Goal: Task Accomplishment & Management: Manage account settings

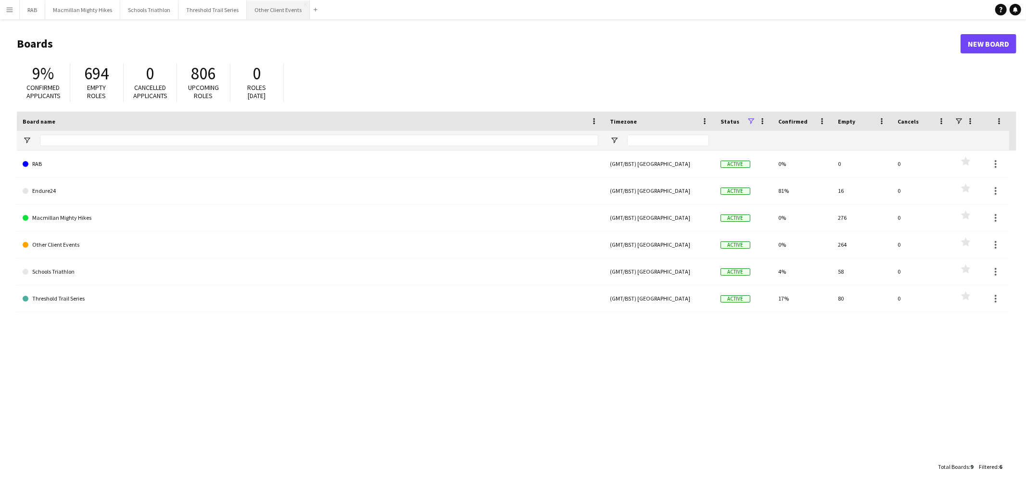
click at [257, 17] on button "Other Client Events Close" at bounding box center [278, 9] width 63 height 19
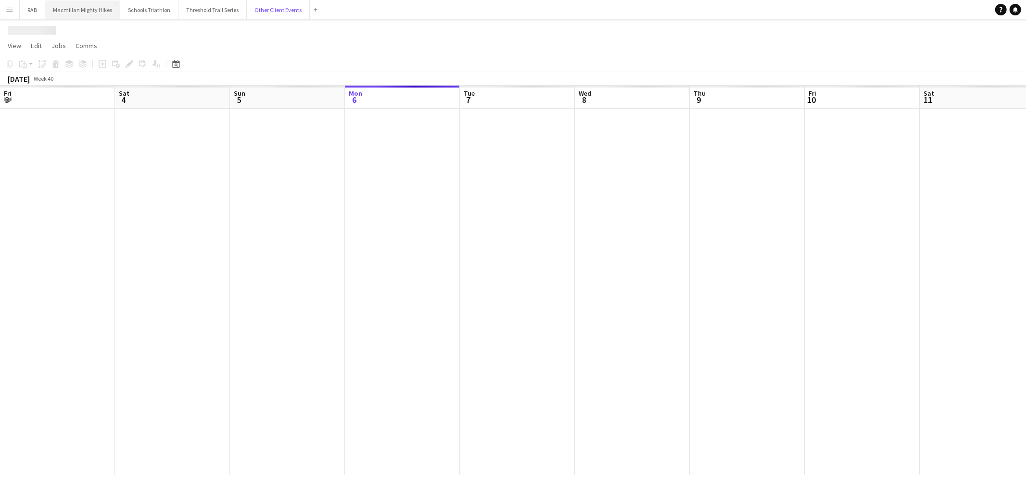
scroll to position [0, 229]
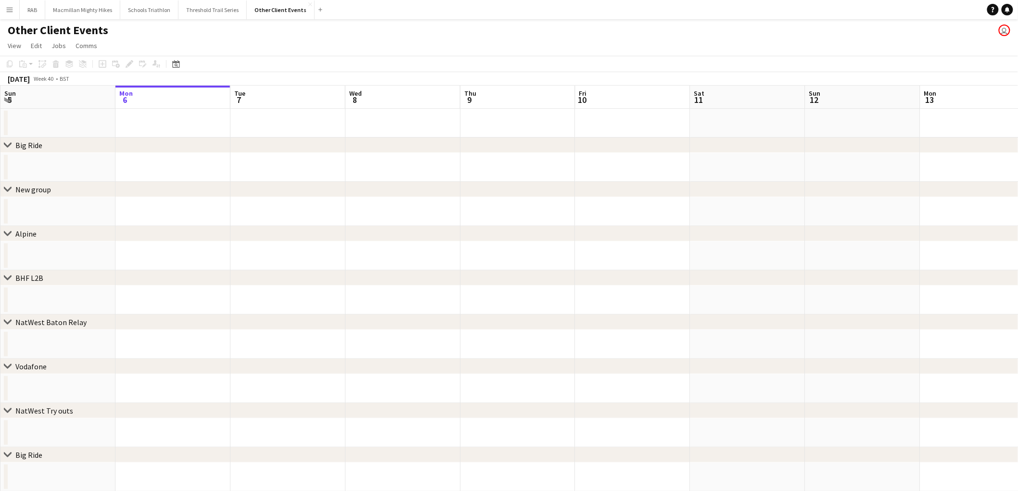
click at [10, 10] on app-icon "Menu" at bounding box center [10, 10] width 8 height 8
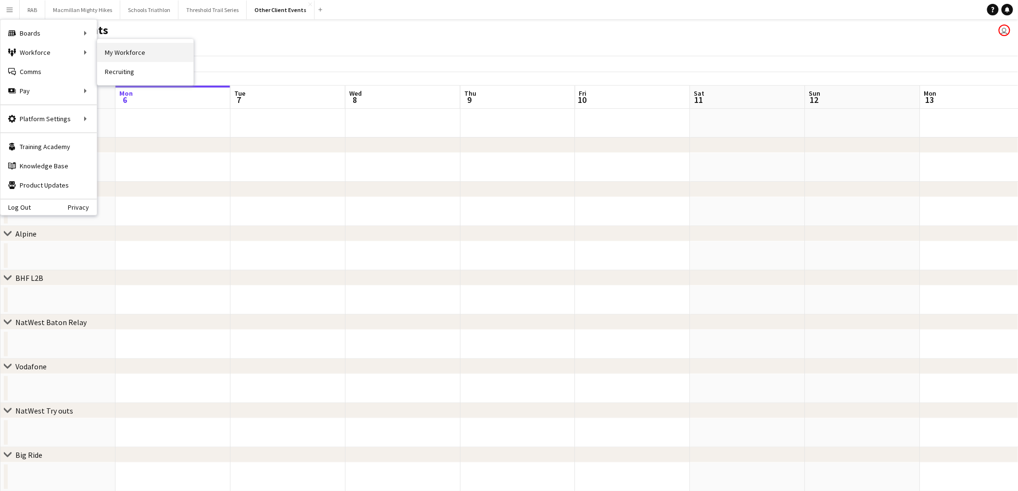
click at [116, 56] on link "My Workforce" at bounding box center [145, 52] width 96 height 19
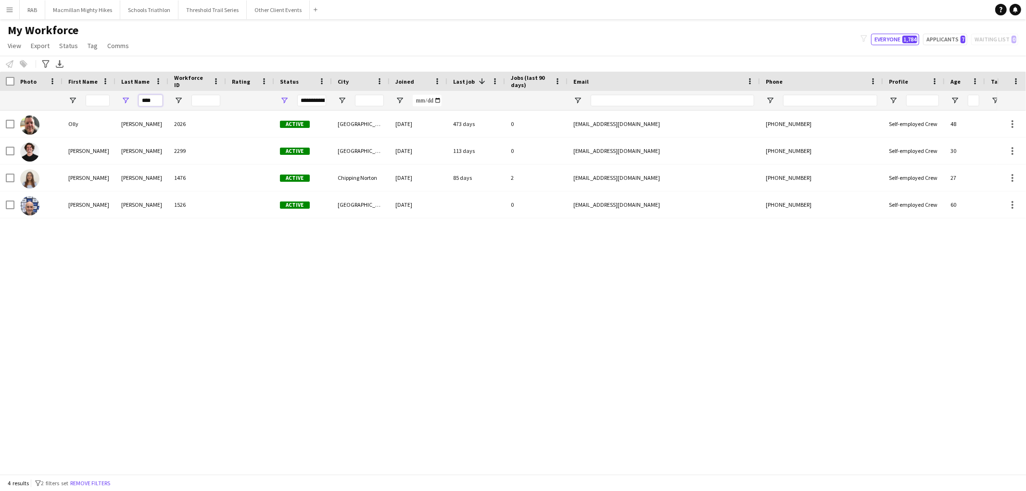
drag, startPoint x: 160, startPoint y: 102, endPoint x: 105, endPoint y: 106, distance: 55.0
click at [106, 106] on div "****" at bounding box center [521, 100] width 1043 height 19
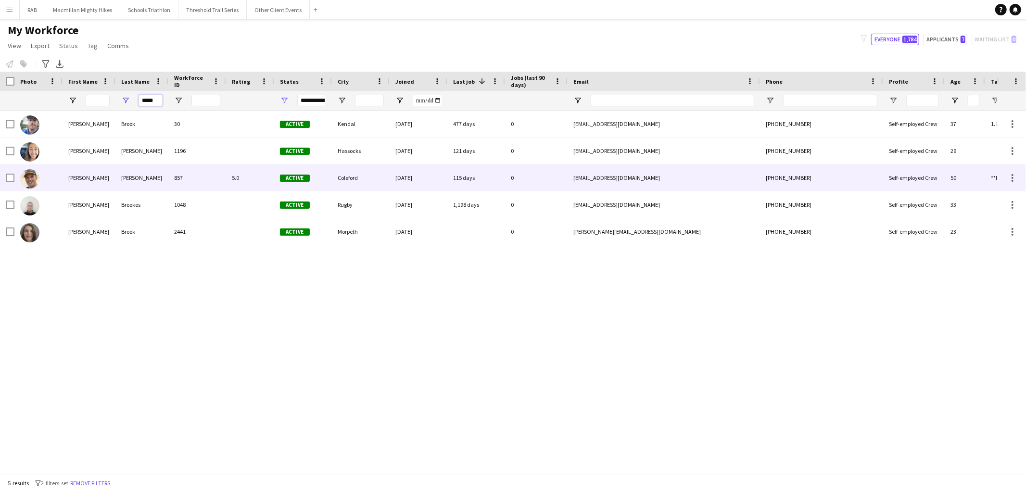
type input "*****"
click at [147, 172] on div "[PERSON_NAME]" at bounding box center [141, 178] width 53 height 26
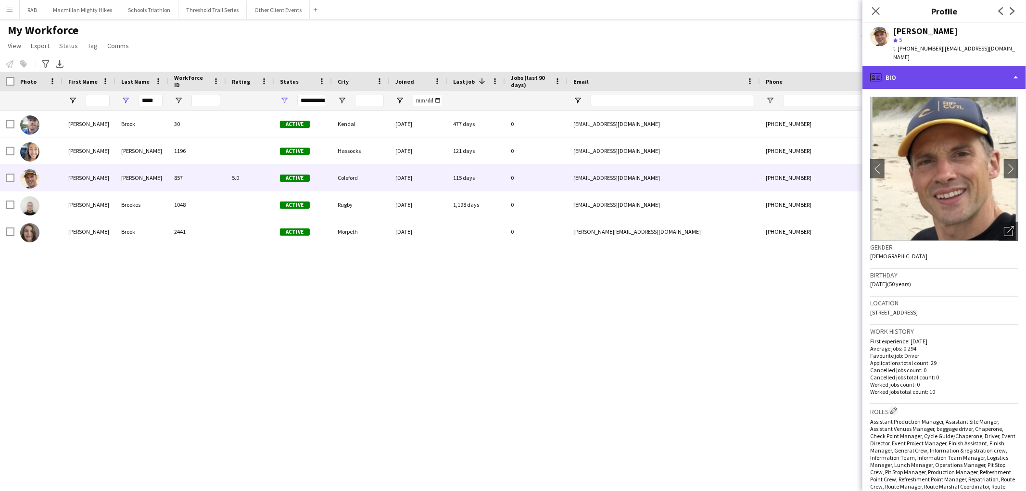
click at [893, 72] on div "profile Bio" at bounding box center [945, 77] width 164 height 23
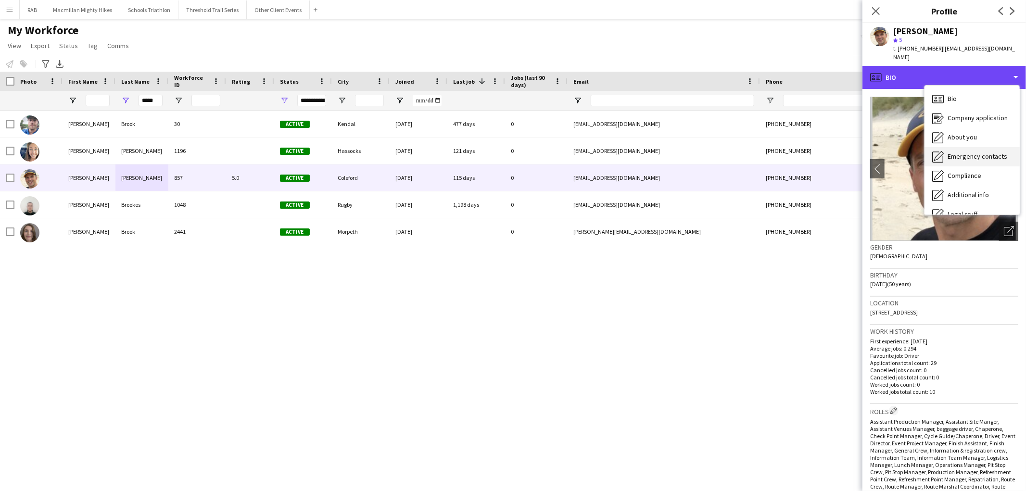
scroll to position [51, 0]
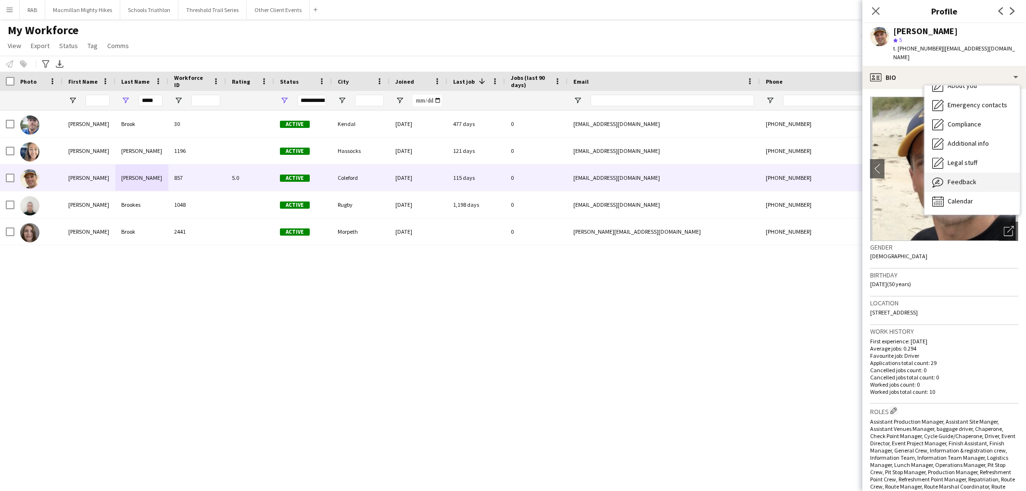
click at [981, 176] on div "Feedback Feedback" at bounding box center [972, 182] width 95 height 19
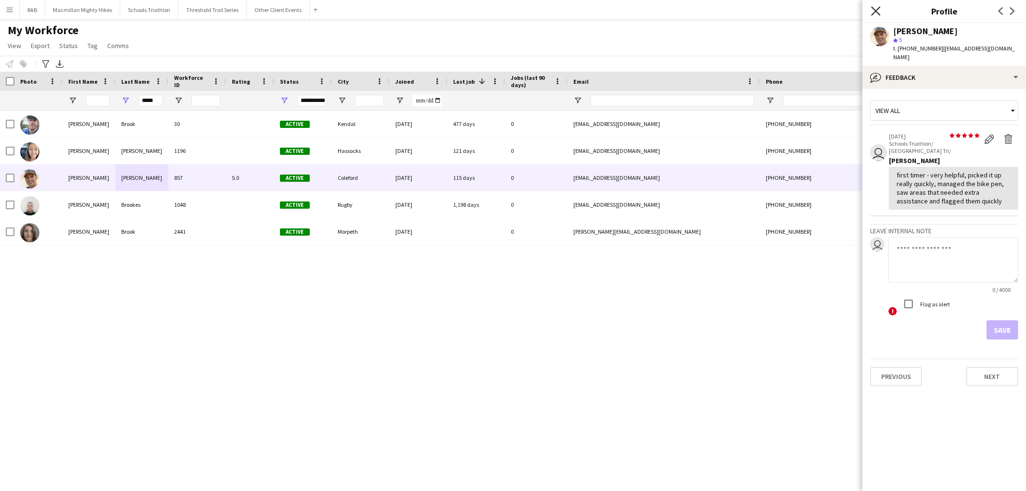
click at [878, 7] on icon "Close pop-in" at bounding box center [875, 10] width 9 height 9
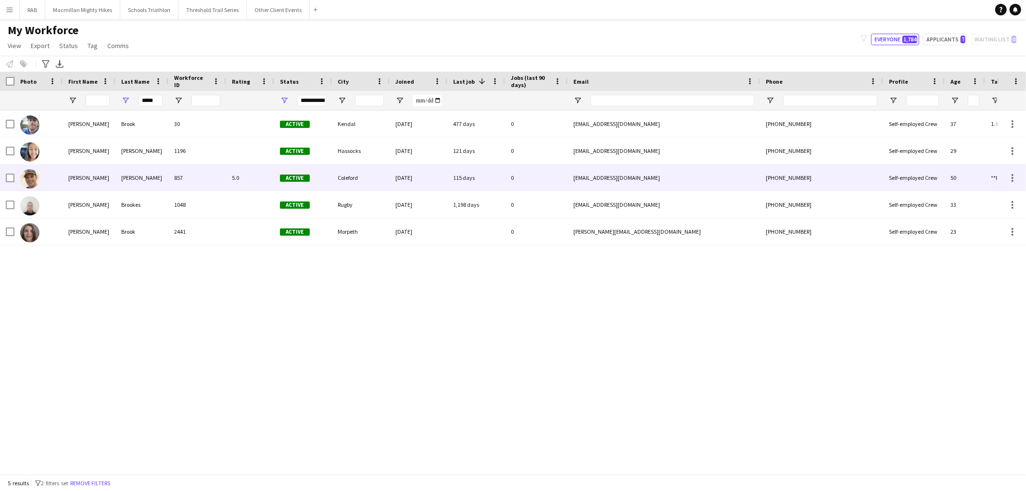
click at [254, 175] on div "5.0" at bounding box center [250, 178] width 48 height 26
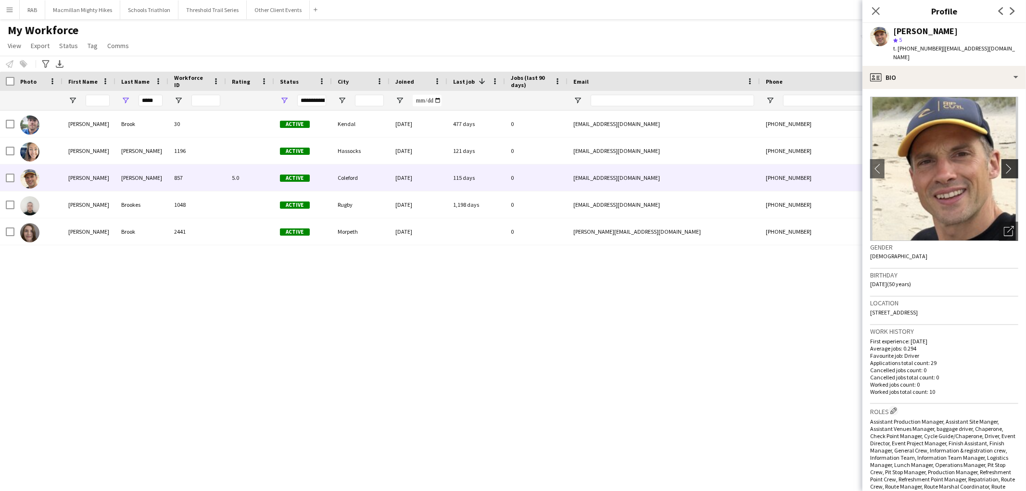
click at [1004, 164] on app-icon "chevron-right" at bounding box center [1011, 169] width 15 height 10
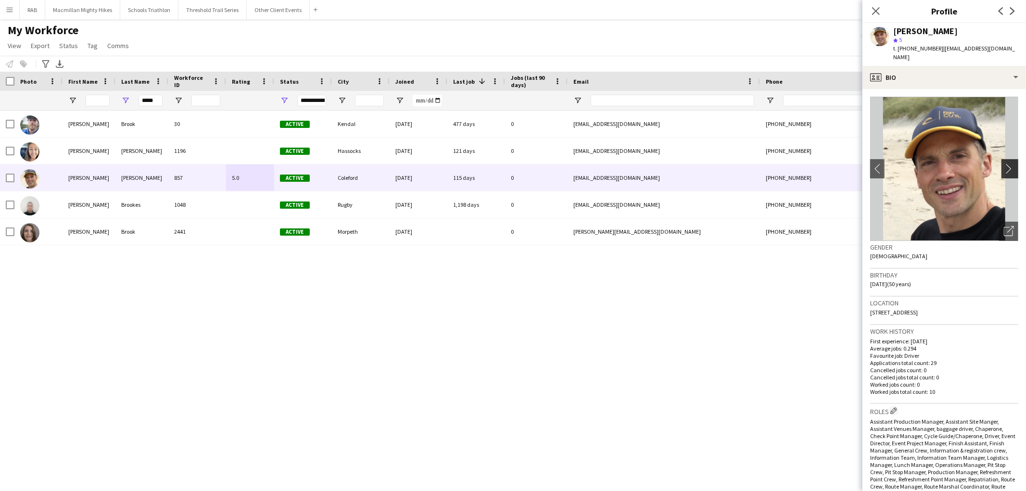
click at [1004, 164] on app-icon "chevron-right" at bounding box center [1011, 169] width 15 height 10
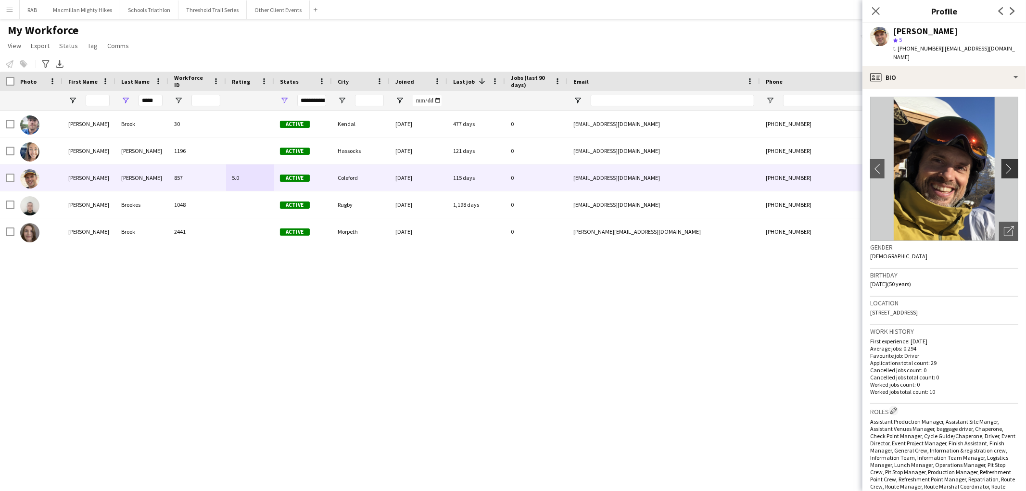
click at [1004, 164] on app-icon "chevron-right" at bounding box center [1011, 169] width 15 height 10
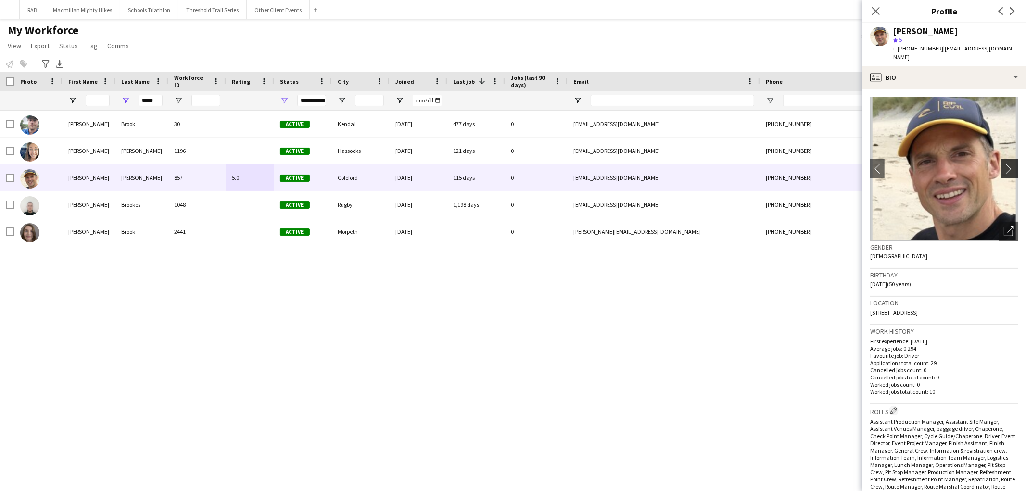
click at [1004, 164] on app-icon "chevron-right" at bounding box center [1011, 169] width 15 height 10
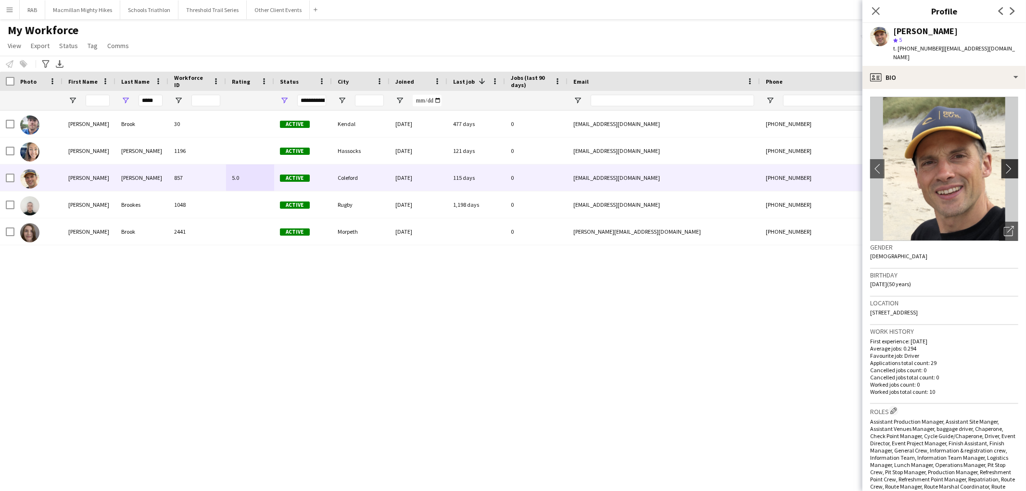
click at [1004, 164] on app-icon "chevron-right" at bounding box center [1011, 169] width 15 height 10
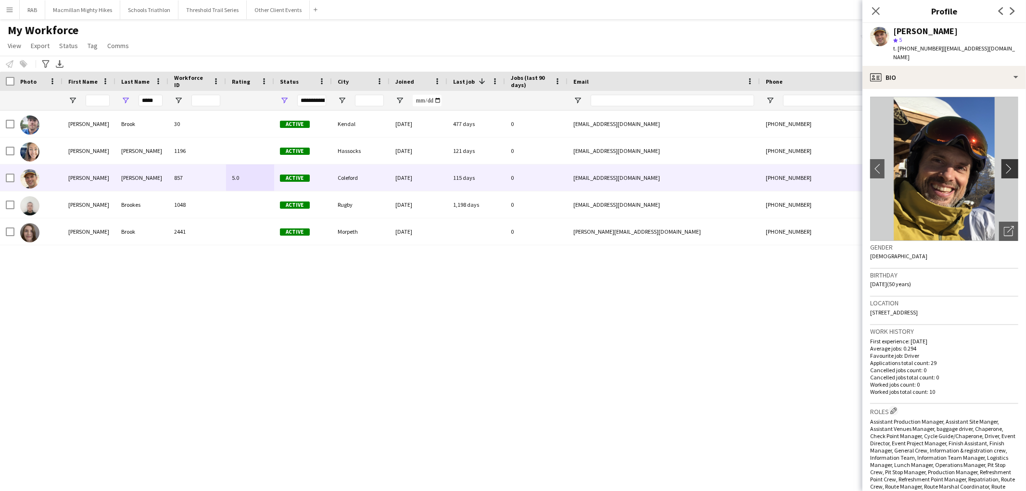
click at [1004, 164] on app-icon "chevron-right" at bounding box center [1011, 169] width 15 height 10
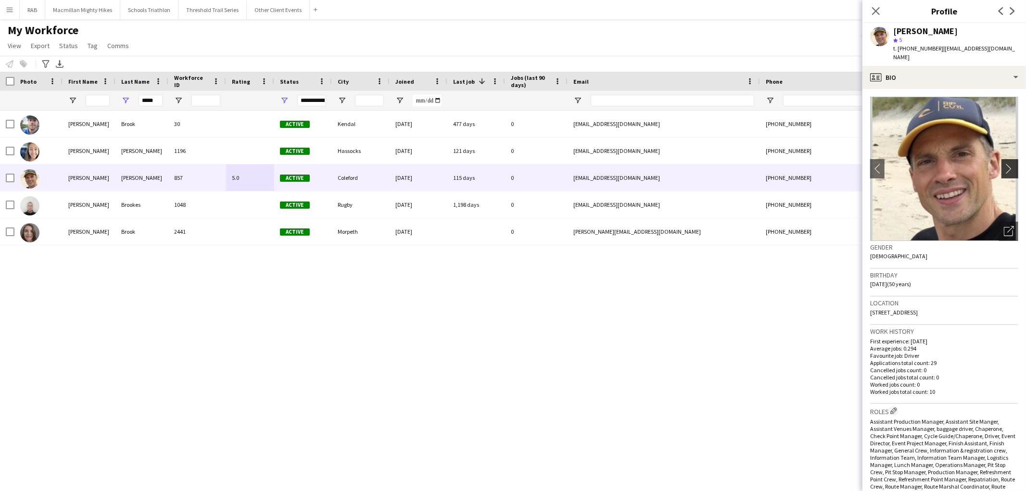
click at [1004, 164] on app-icon "chevron-right" at bounding box center [1011, 169] width 15 height 10
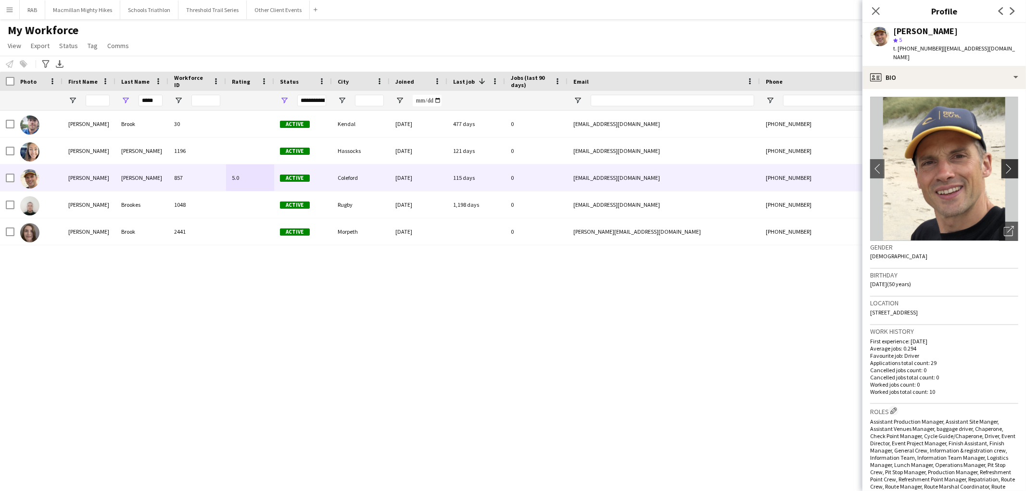
click at [1004, 164] on app-icon "chevron-right" at bounding box center [1011, 169] width 15 height 10
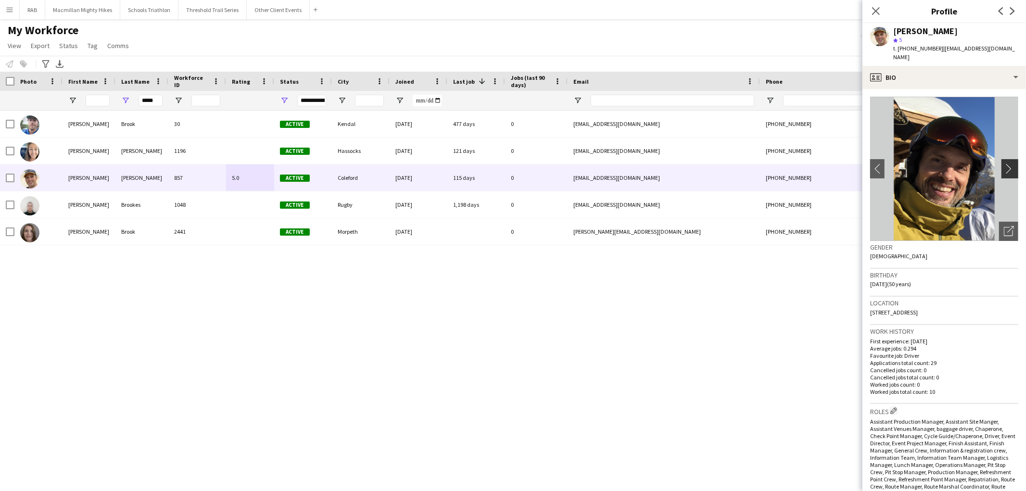
click at [1004, 164] on app-icon "chevron-right" at bounding box center [1011, 169] width 15 height 10
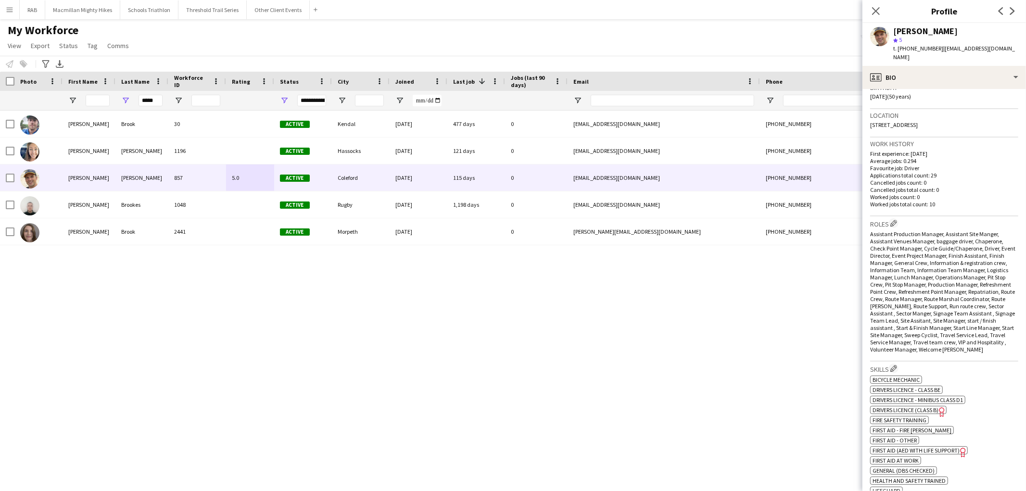
scroll to position [0, 0]
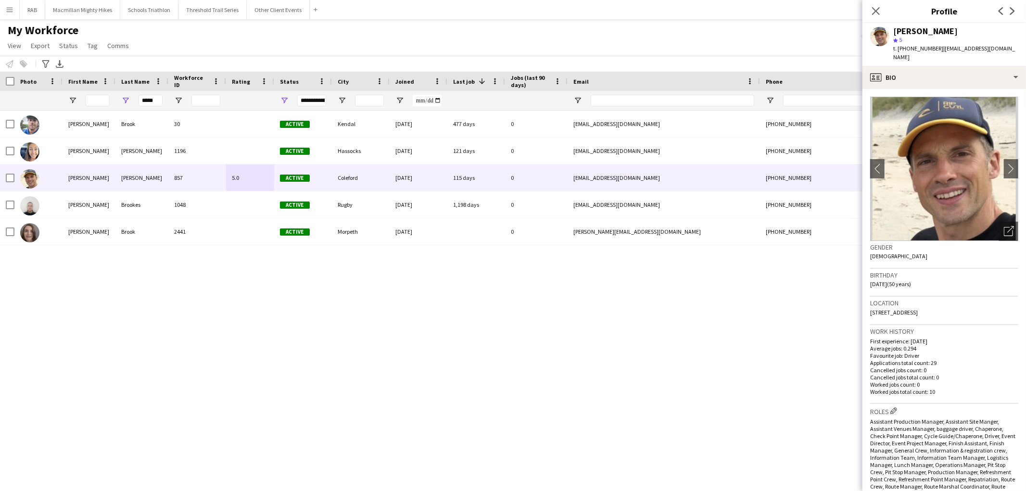
drag, startPoint x: 791, startPoint y: 302, endPoint x: 792, endPoint y: 294, distance: 7.8
click at [791, 302] on div "[PERSON_NAME] 1196 Active Hassocks [DATE] 121 days 0 [EMAIL_ADDRESS][DOMAIN_NAM…" at bounding box center [498, 289] width 997 height 356
click at [874, 13] on icon at bounding box center [875, 10] width 9 height 9
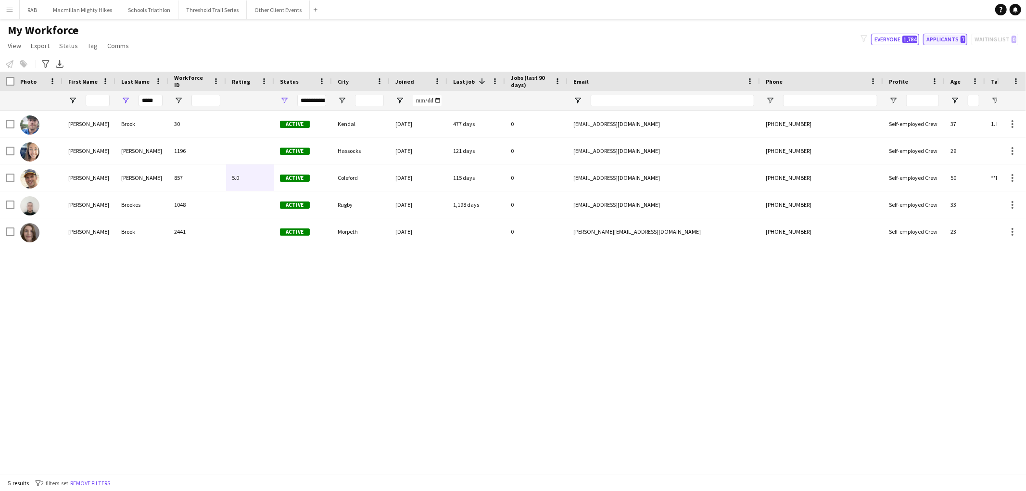
click at [942, 40] on button "Applicants 7" at bounding box center [945, 40] width 44 height 12
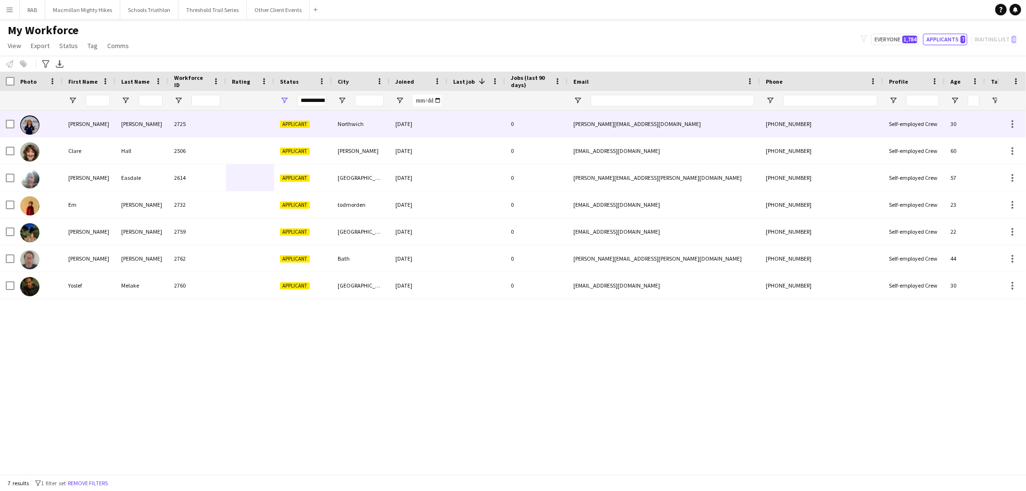
click at [199, 128] on div "2725" at bounding box center [197, 124] width 58 height 26
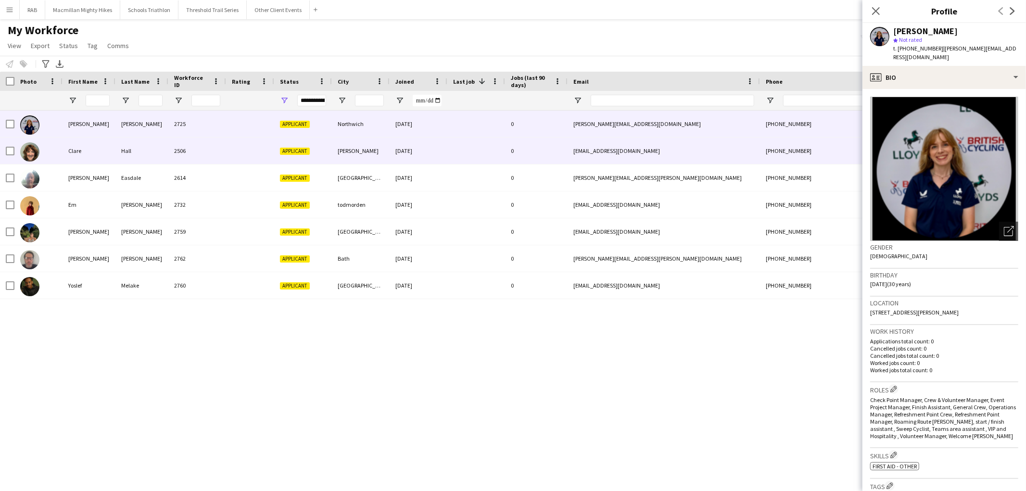
click at [190, 150] on div "2506" at bounding box center [197, 151] width 58 height 26
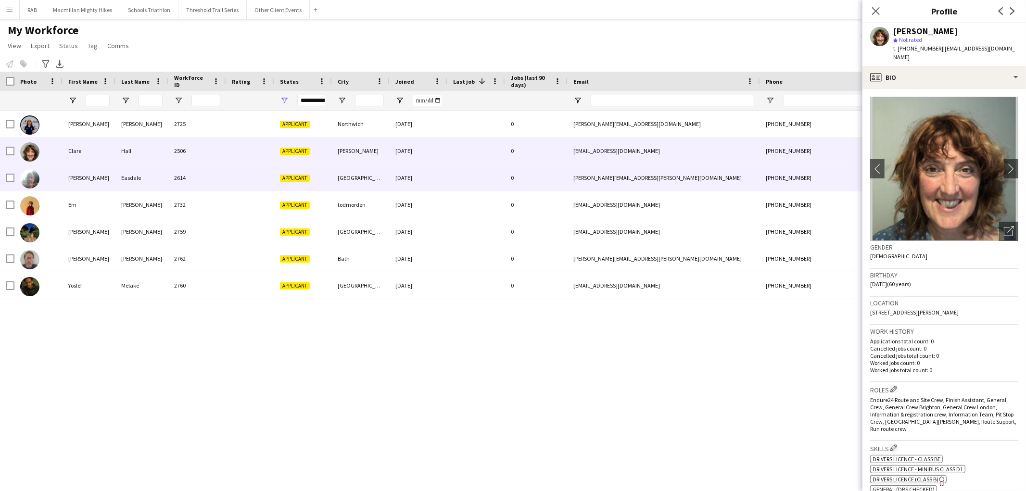
click at [191, 165] on div "2614" at bounding box center [197, 178] width 58 height 26
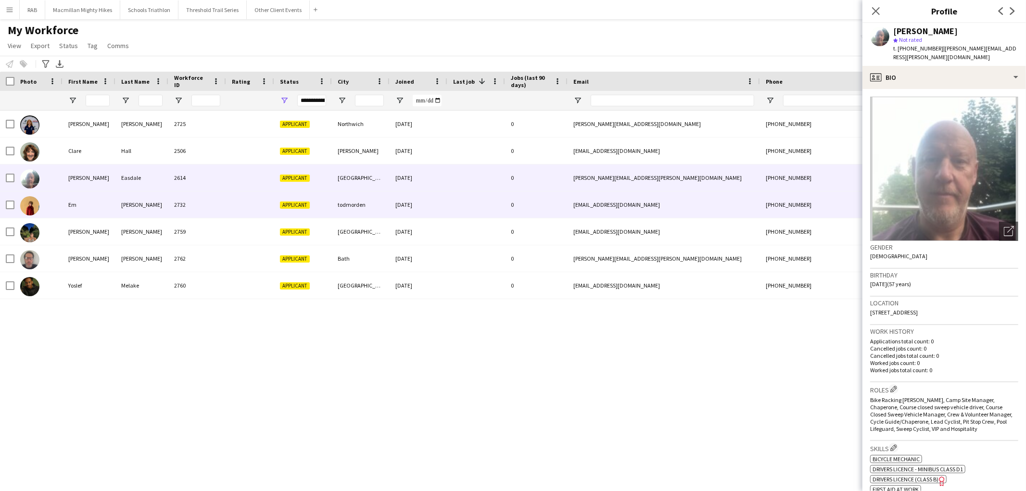
click at [181, 201] on div "2732" at bounding box center [197, 204] width 58 height 26
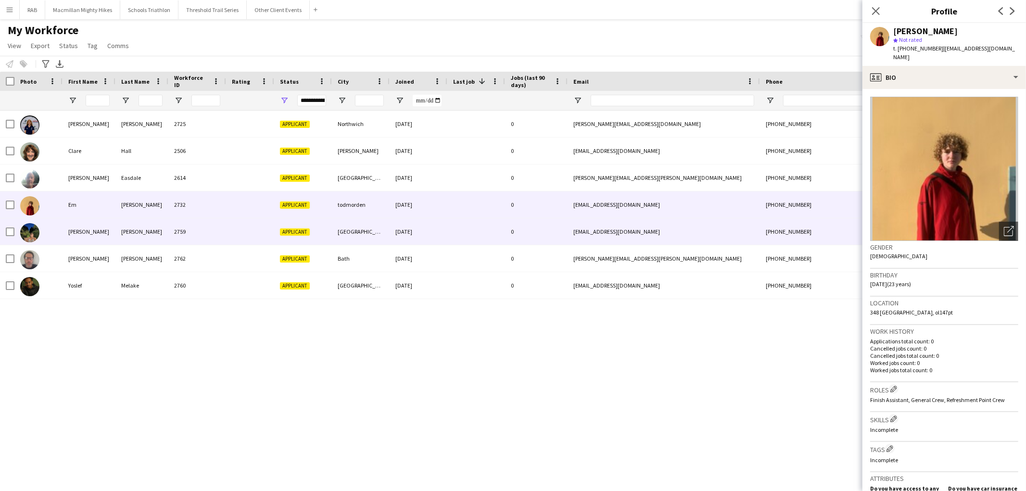
click at [172, 235] on div "2759" at bounding box center [197, 231] width 58 height 26
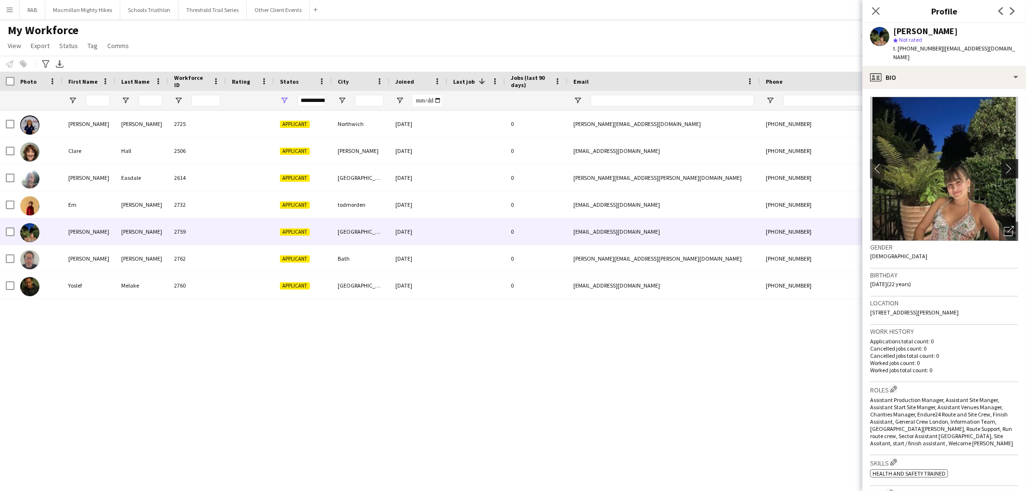
click at [1004, 164] on app-icon "chevron-right" at bounding box center [1011, 169] width 15 height 10
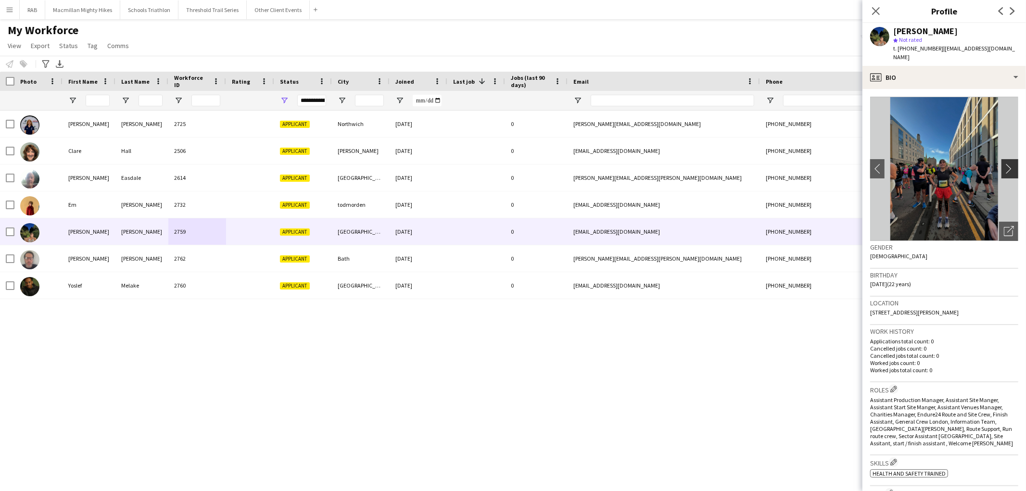
click at [1004, 164] on app-icon "chevron-right" at bounding box center [1011, 169] width 15 height 10
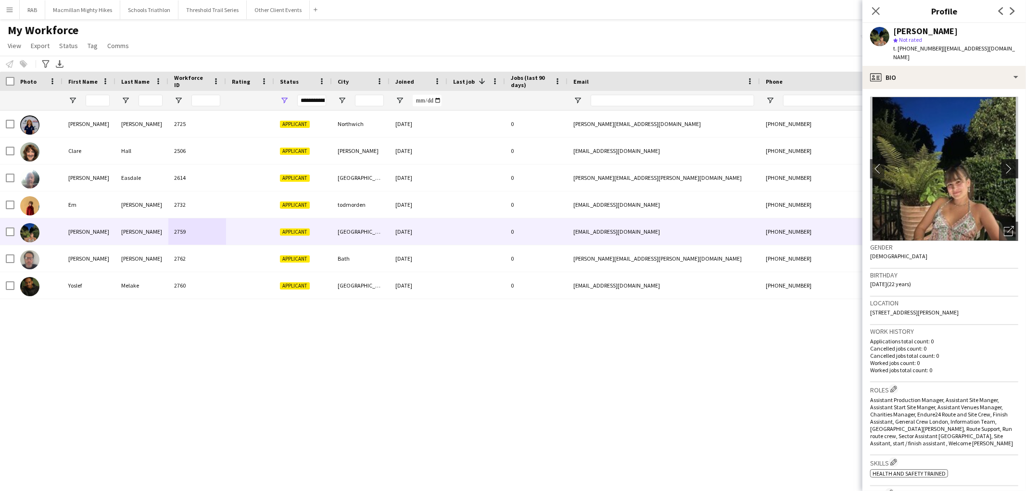
click at [1004, 164] on app-icon "chevron-right" at bounding box center [1011, 169] width 15 height 10
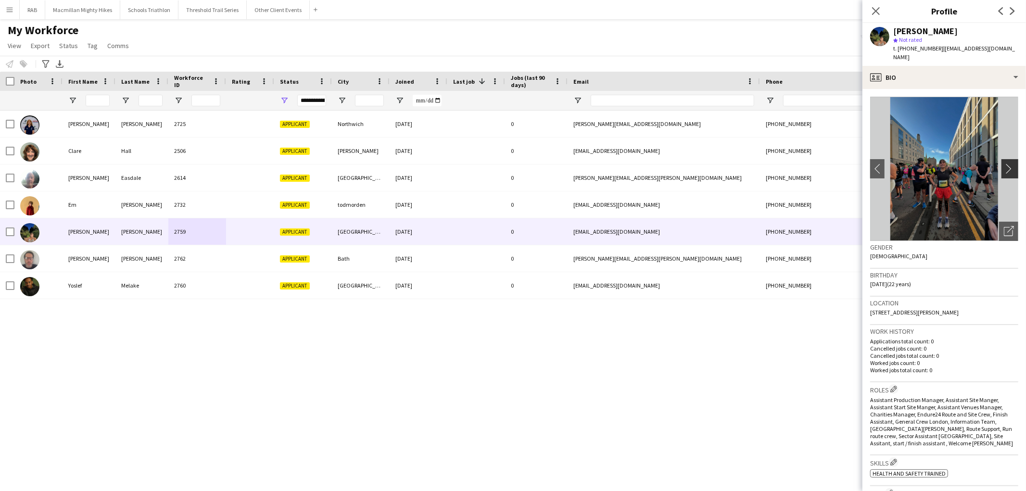
click at [1004, 164] on app-icon "chevron-right" at bounding box center [1011, 169] width 15 height 10
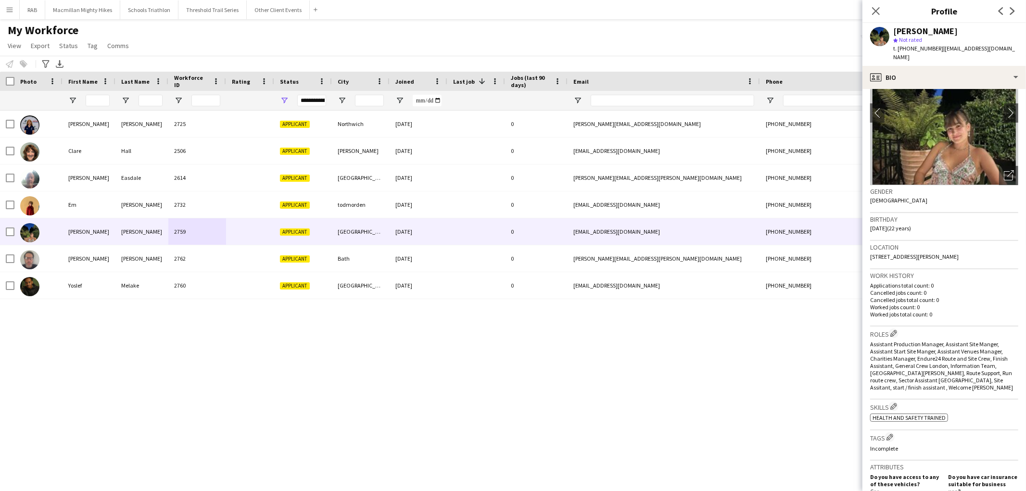
scroll to position [53, 0]
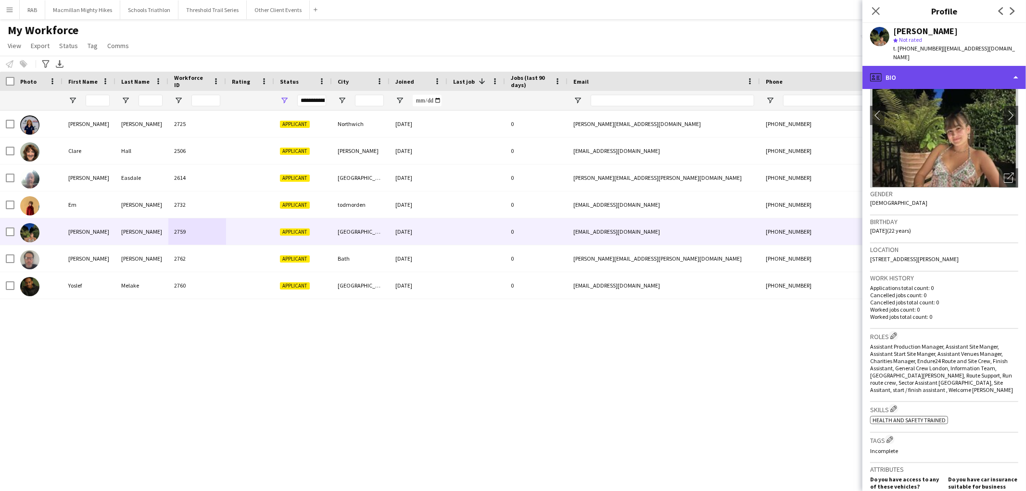
click at [943, 77] on div "profile Bio" at bounding box center [945, 77] width 164 height 23
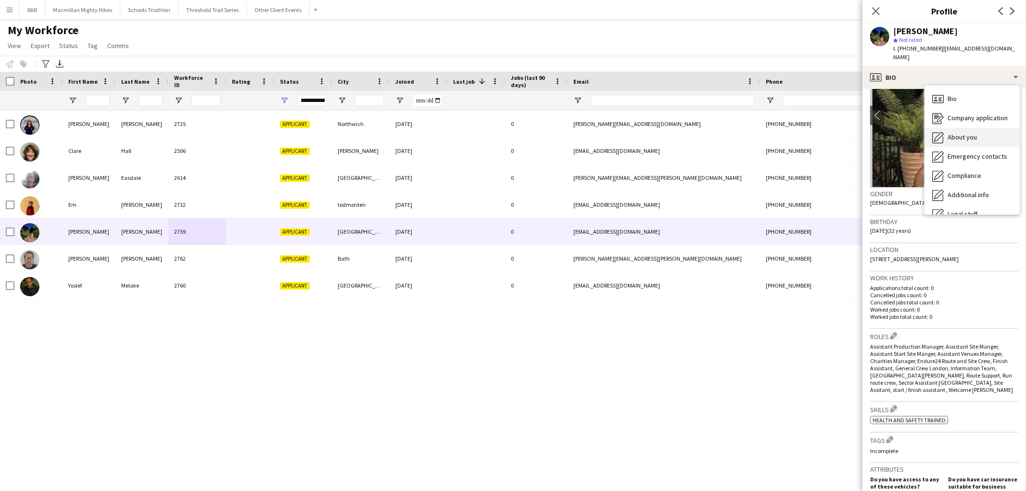
click at [968, 135] on div "About you About you" at bounding box center [972, 137] width 95 height 19
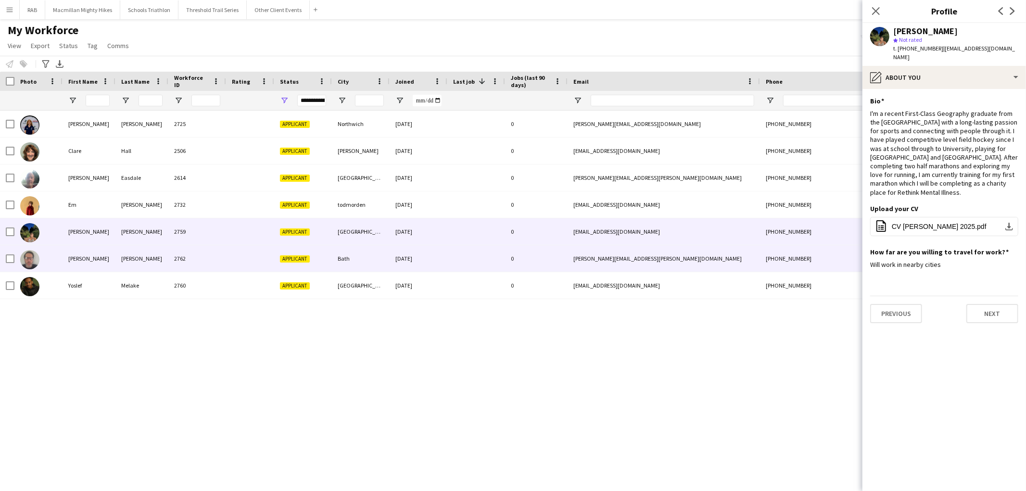
click at [301, 254] on div "Applicant" at bounding box center [303, 258] width 58 height 26
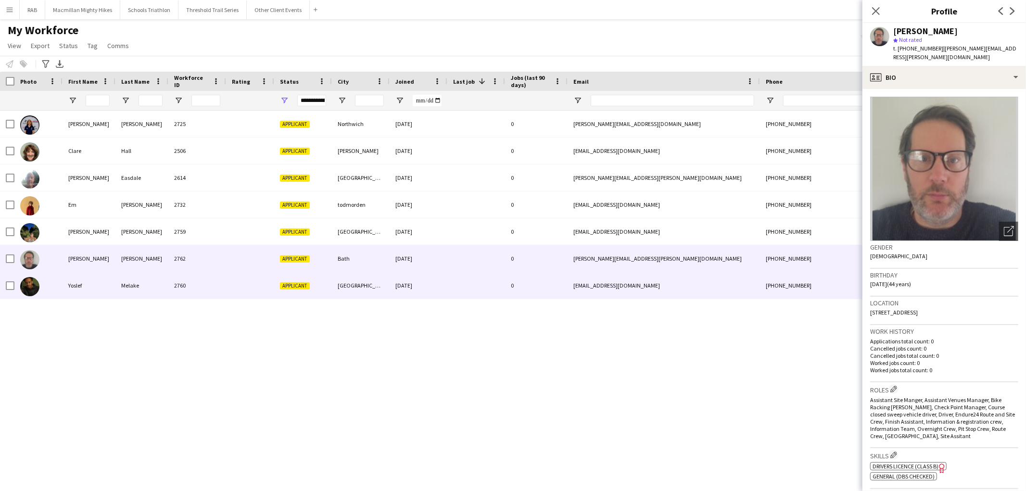
click at [185, 295] on div "2760" at bounding box center [197, 285] width 58 height 26
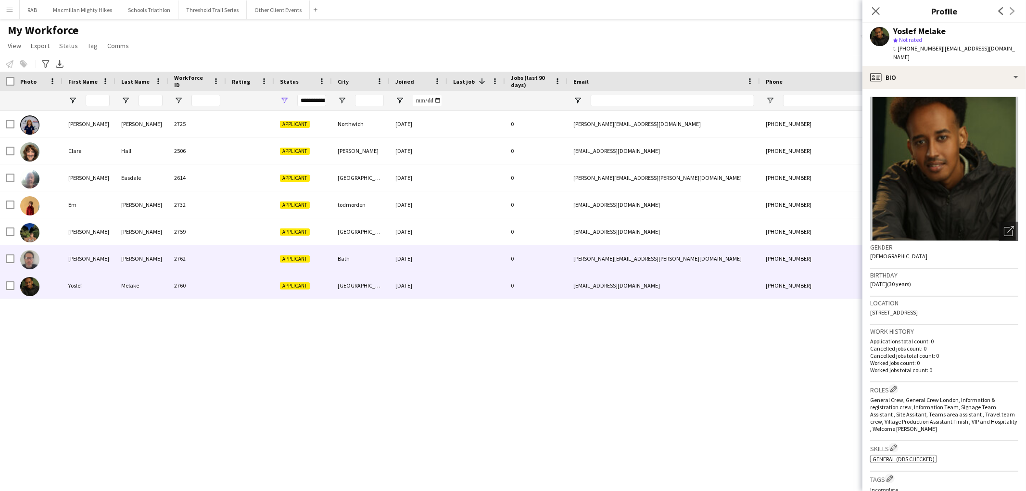
click at [193, 264] on div "2762" at bounding box center [197, 258] width 58 height 26
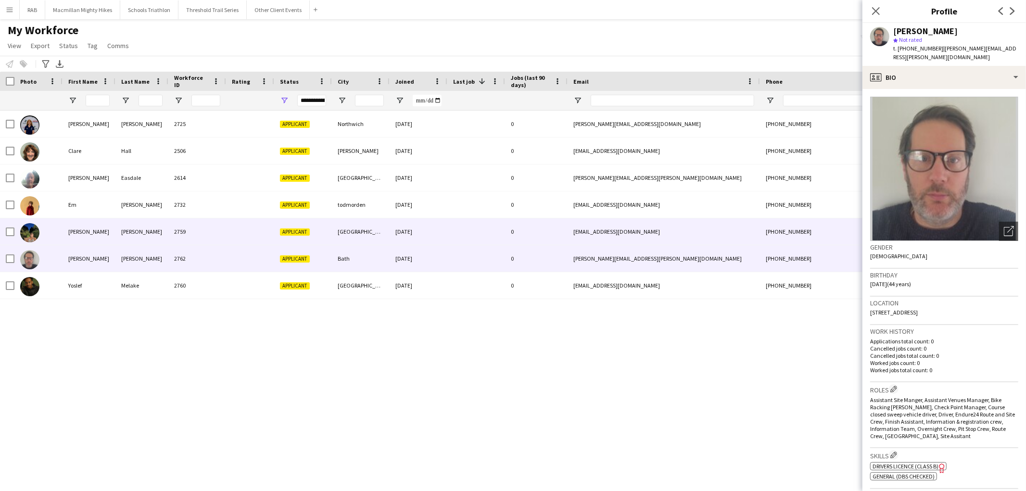
click at [204, 237] on div "2759" at bounding box center [197, 231] width 58 height 26
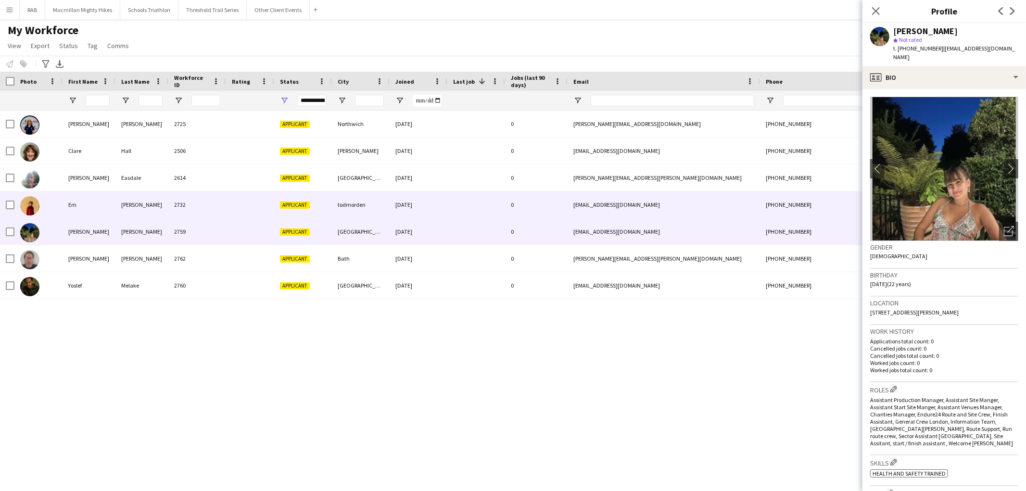
click at [208, 214] on div "2732" at bounding box center [197, 204] width 58 height 26
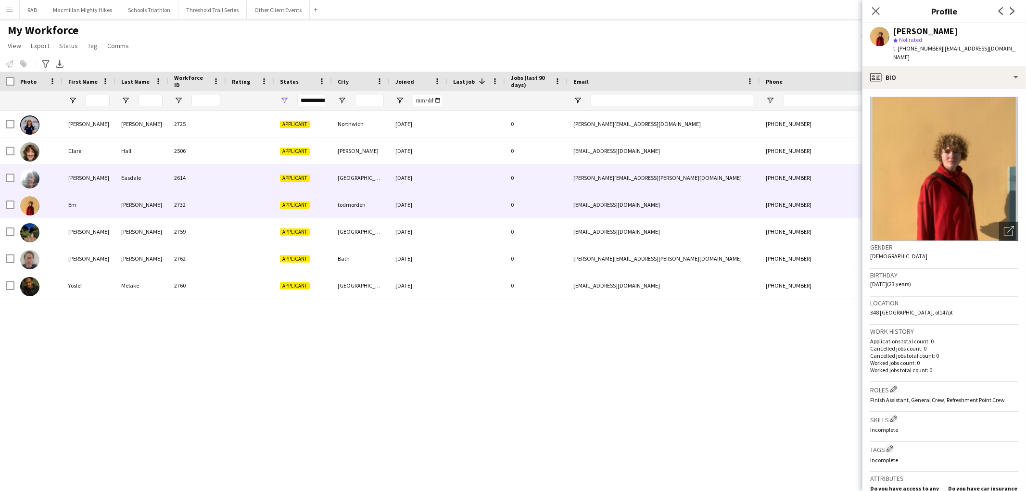
click at [205, 178] on div "2614" at bounding box center [197, 178] width 58 height 26
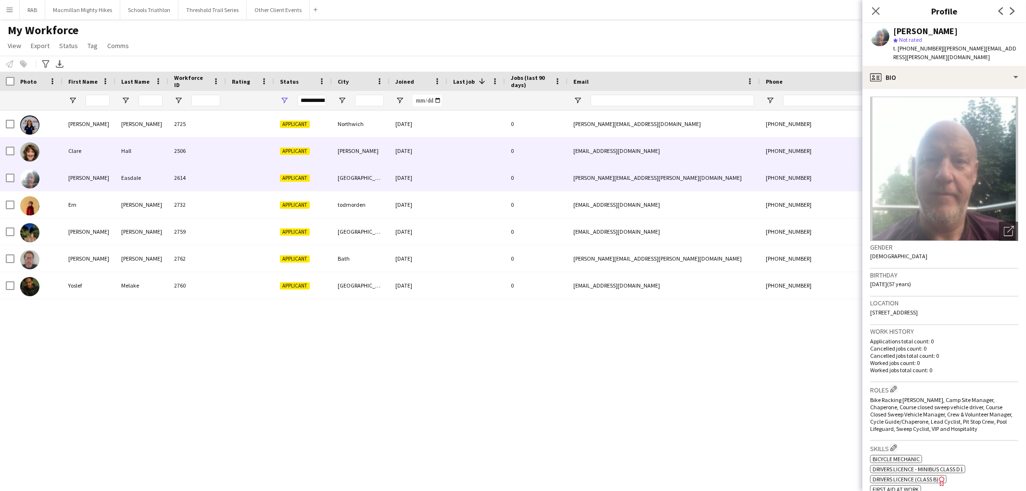
click at [212, 152] on div "2506" at bounding box center [197, 151] width 58 height 26
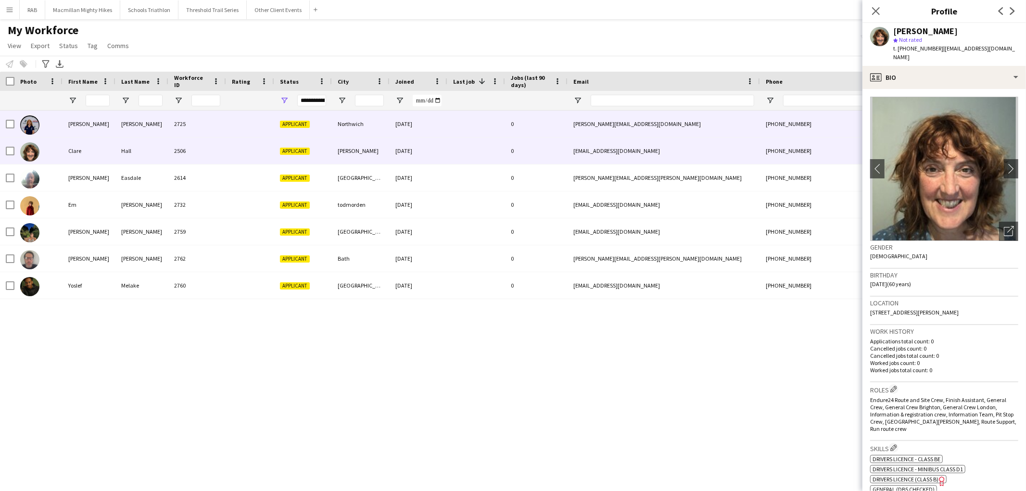
click at [211, 129] on div "2725" at bounding box center [197, 124] width 58 height 26
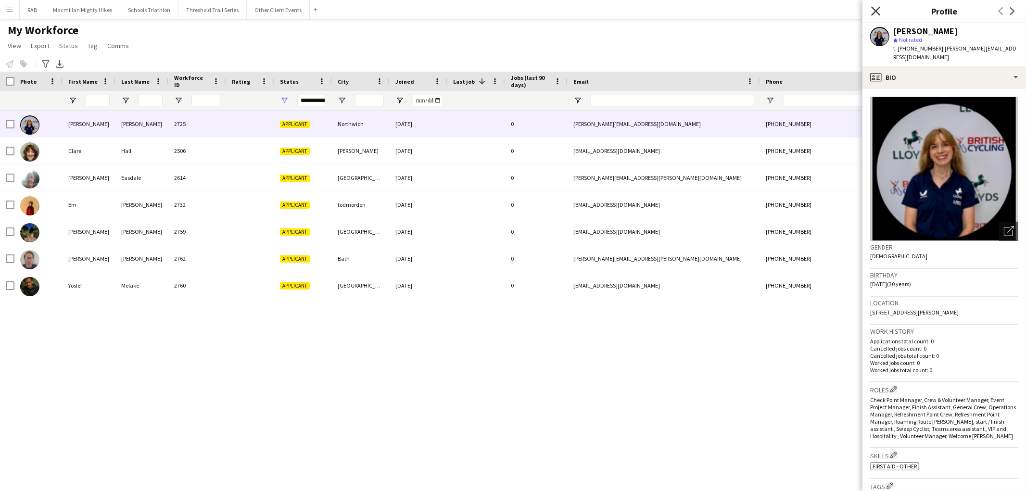
click at [875, 11] on icon "Close pop-in" at bounding box center [875, 10] width 9 height 9
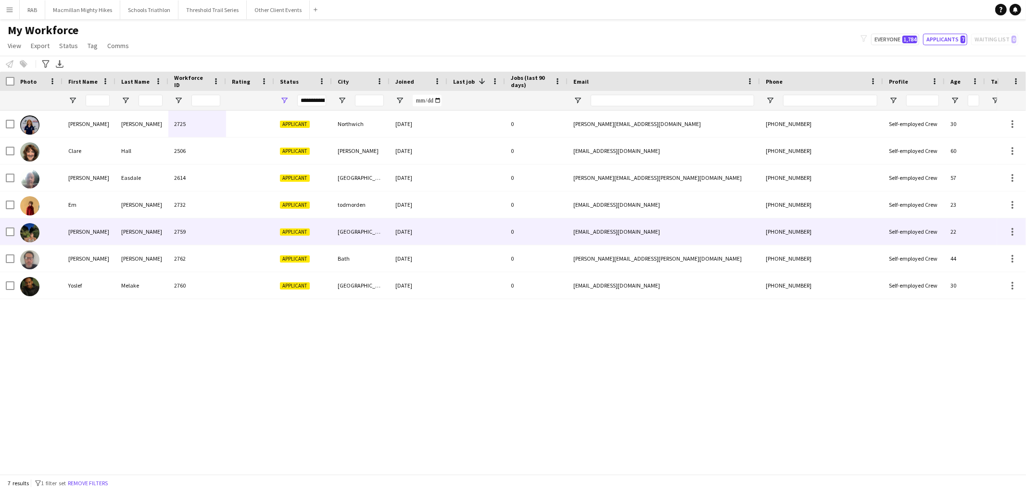
click at [172, 229] on div "2759" at bounding box center [197, 231] width 58 height 26
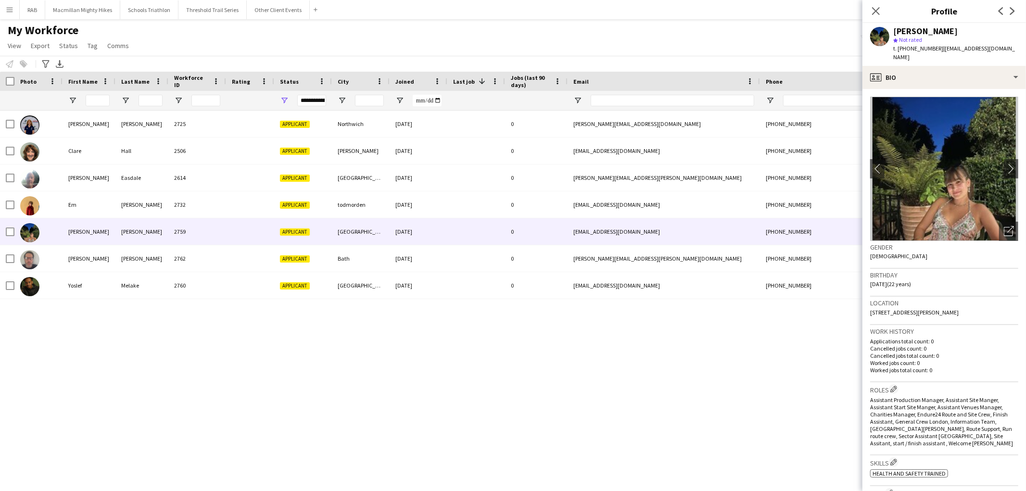
click at [505, 63] on div "Notify workforce Add to tag Select at least one crew to tag him or her. Advance…" at bounding box center [513, 64] width 1026 height 16
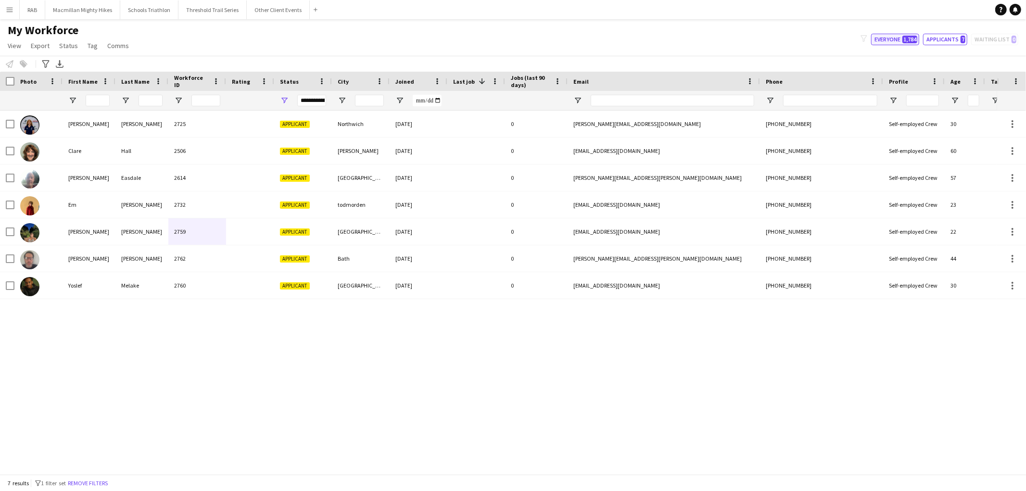
click at [892, 44] on button "Everyone 1,784" at bounding box center [895, 40] width 48 height 12
type input "**********"
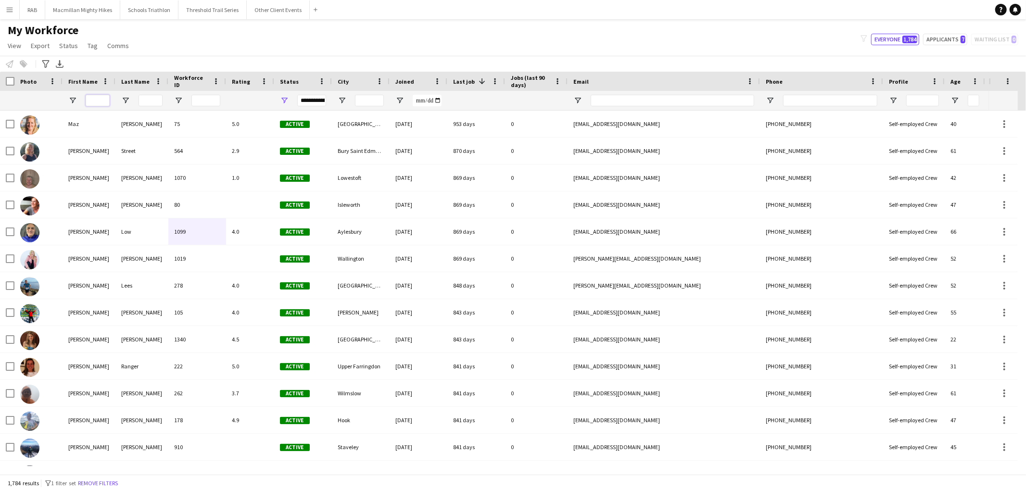
click at [106, 99] on input "First Name Filter Input" at bounding box center [98, 101] width 24 height 12
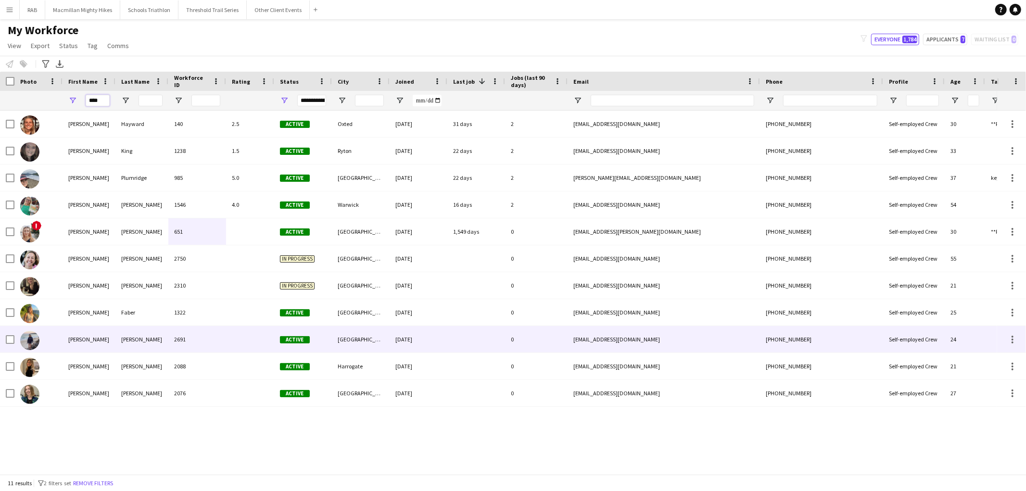
type input "****"
click at [118, 344] on div "[PERSON_NAME]" at bounding box center [141, 339] width 53 height 26
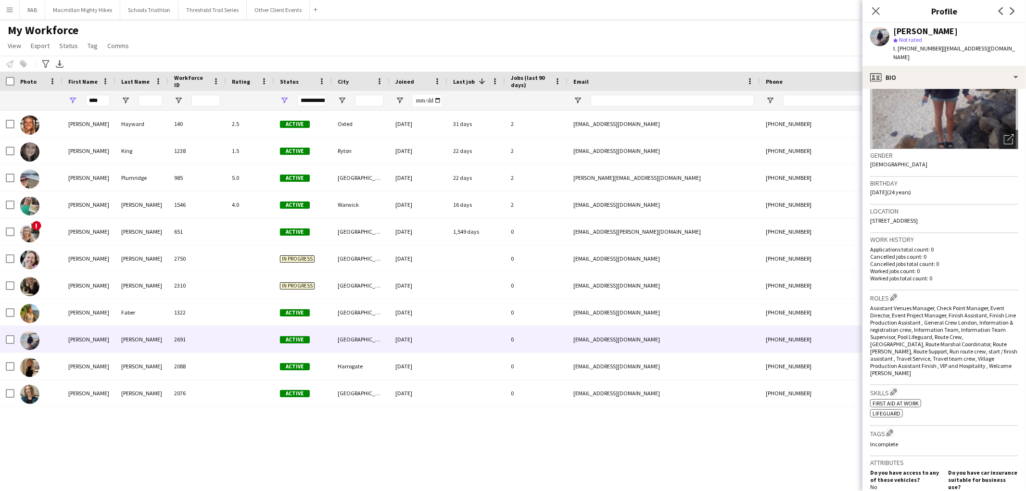
scroll to position [0, 0]
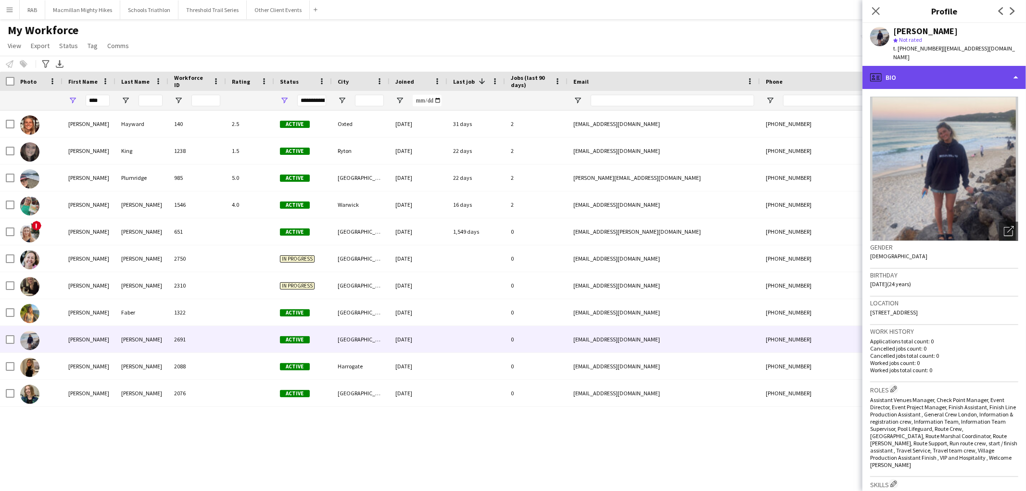
click at [942, 79] on div "profile Bio" at bounding box center [945, 77] width 164 height 23
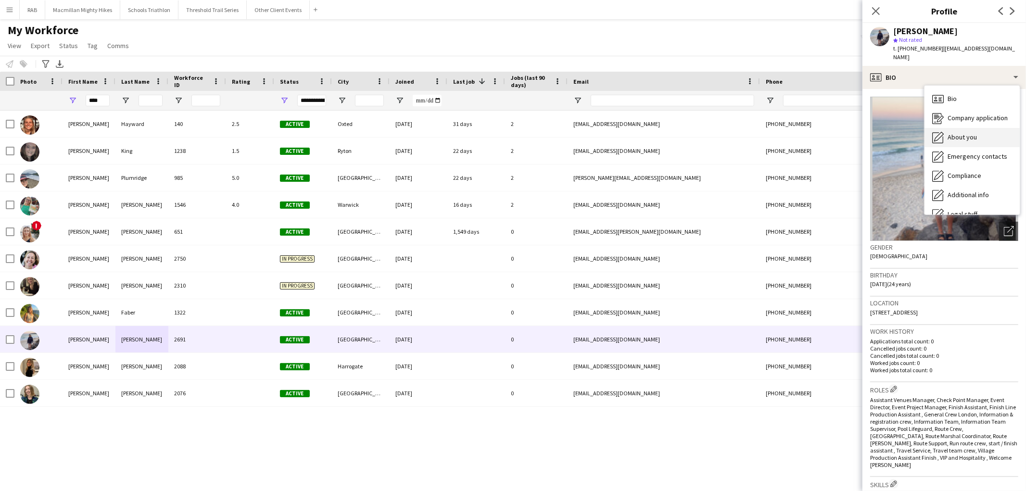
click at [966, 133] on span "About you" at bounding box center [962, 137] width 29 height 9
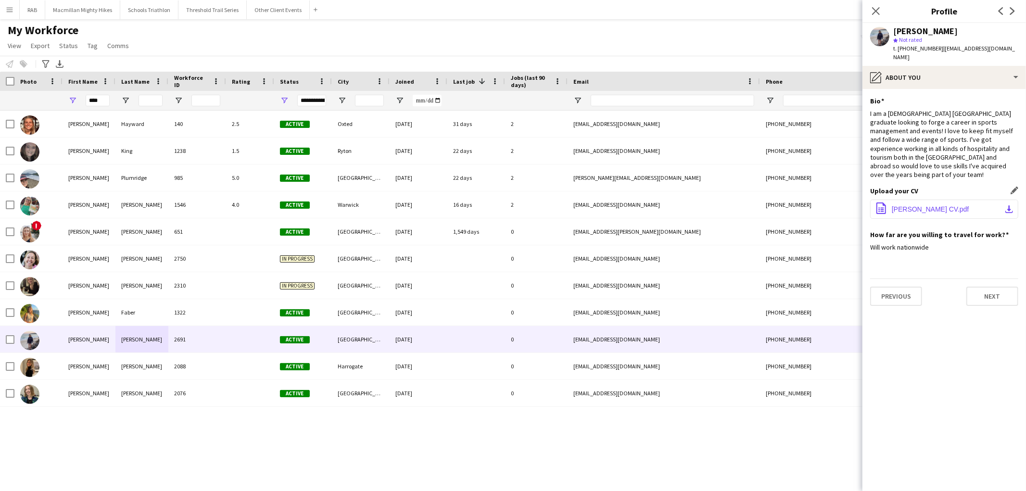
click at [919, 205] on span "[PERSON_NAME] CV.pdf" at bounding box center [930, 209] width 77 height 8
